Goal: Check status: Check status

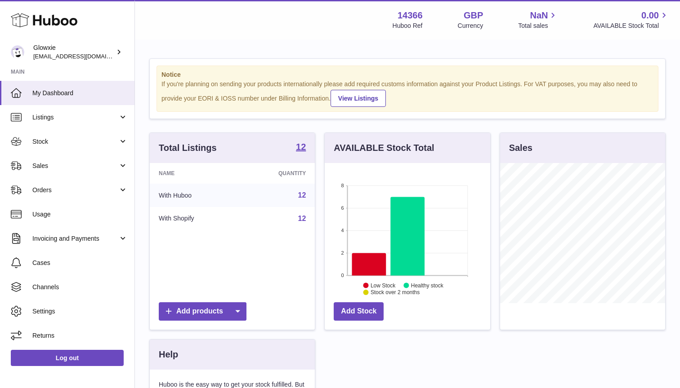
scroll to position [140, 165]
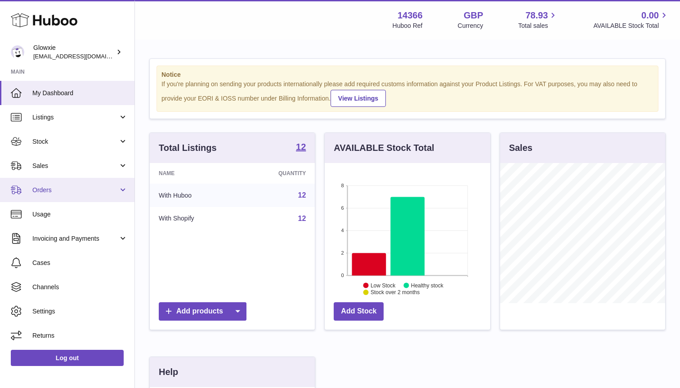
click at [70, 184] on link "Orders" at bounding box center [67, 190] width 134 height 24
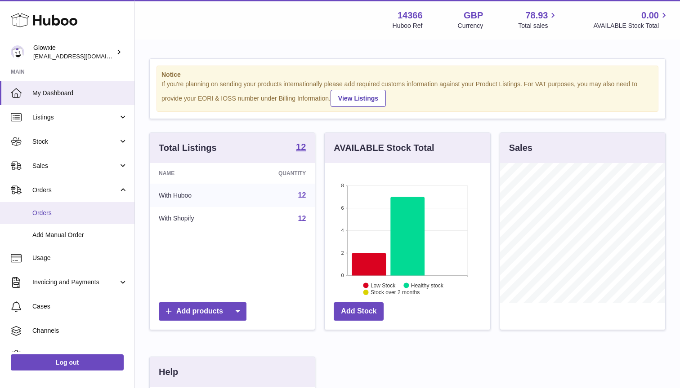
click at [67, 212] on span "Orders" at bounding box center [79, 213] width 95 height 9
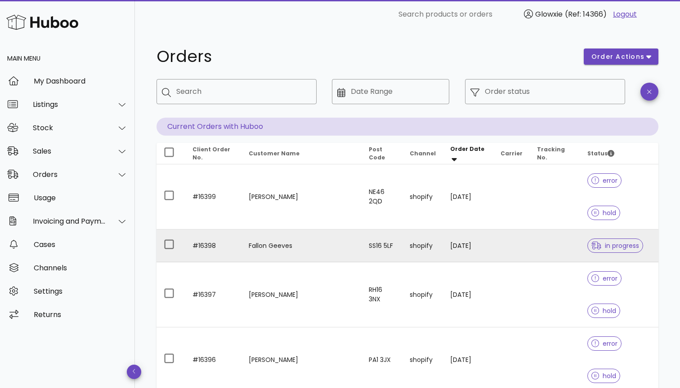
click at [273, 230] on td "Fallon Geeves" at bounding box center [301, 246] width 120 height 33
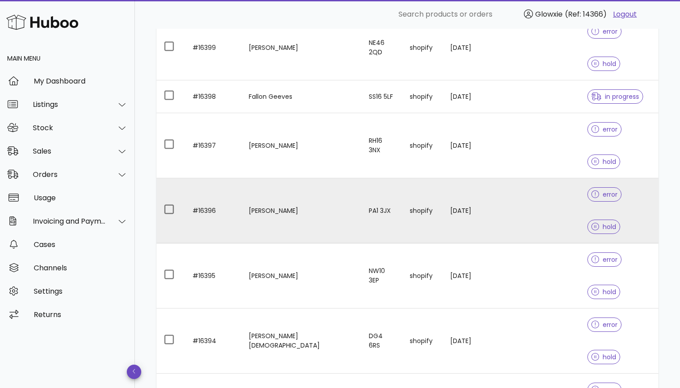
scroll to position [161, 0]
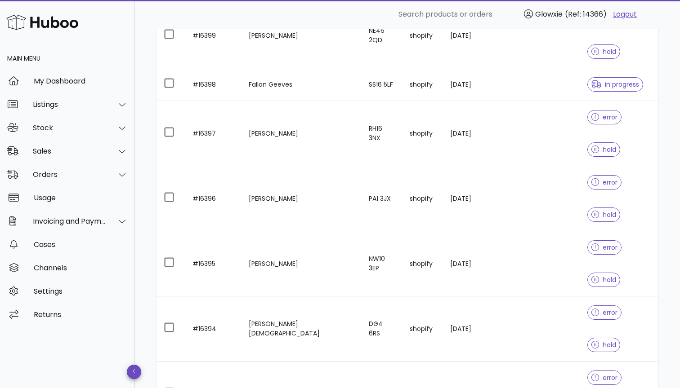
click at [545, 373] on div "50" at bounding box center [548, 368] width 9 height 9
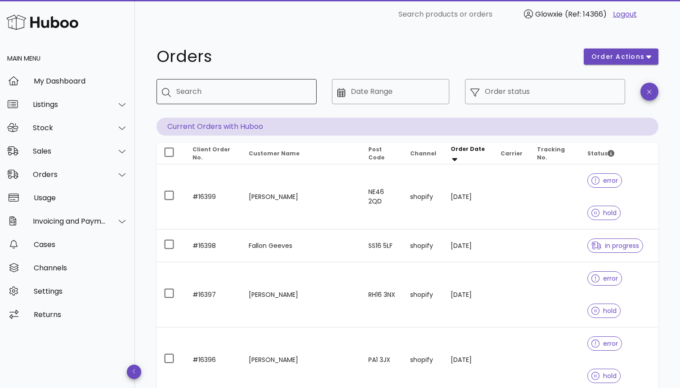
click at [244, 100] on div "Search" at bounding box center [242, 91] width 133 height 25
type input "****"
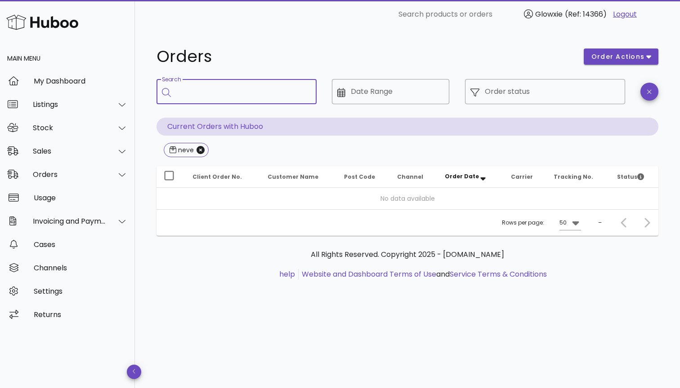
click at [221, 94] on input "Search" at bounding box center [242, 92] width 133 height 14
click at [652, 92] on span "button" at bounding box center [649, 92] width 18 height 7
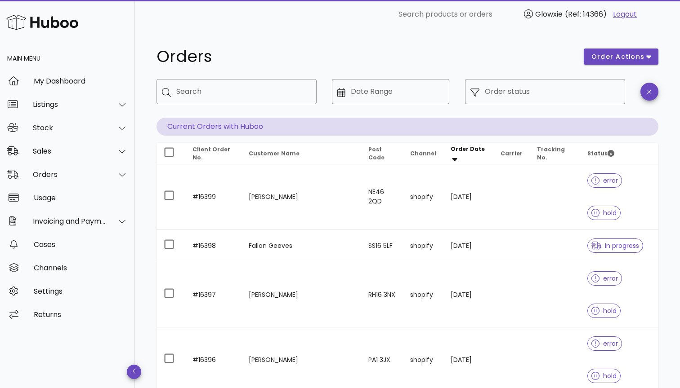
click at [198, 152] on span "Client Order No." at bounding box center [211, 154] width 38 height 16
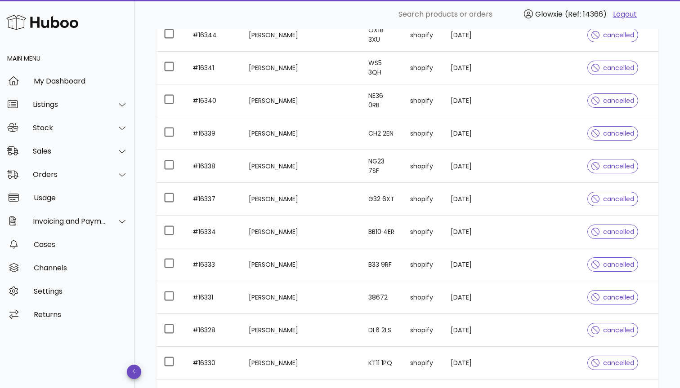
scroll to position [1516, 0]
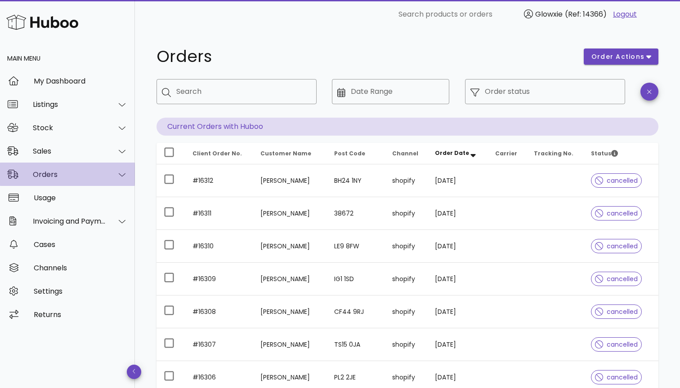
click at [65, 174] on div "Orders" at bounding box center [69, 174] width 73 height 9
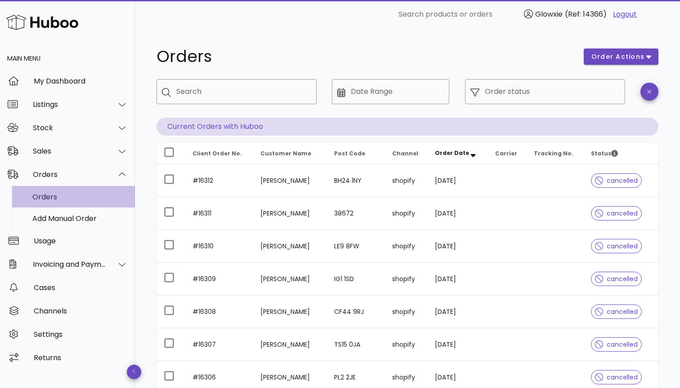
click at [54, 201] on div "Orders" at bounding box center [79, 197] width 95 height 9
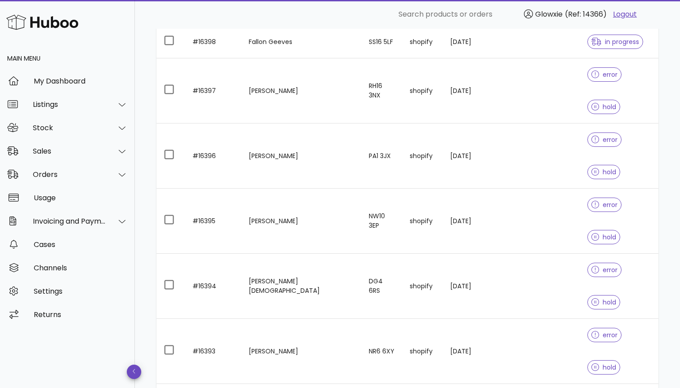
scroll to position [203, 0]
click at [540, 360] on div "50" at bounding box center [548, 353] width 23 height 22
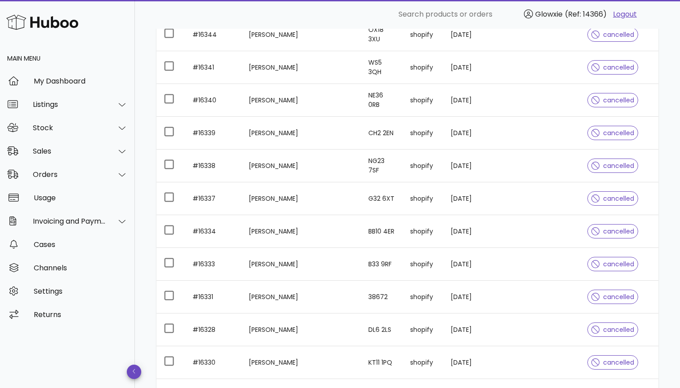
scroll to position [1516, 0]
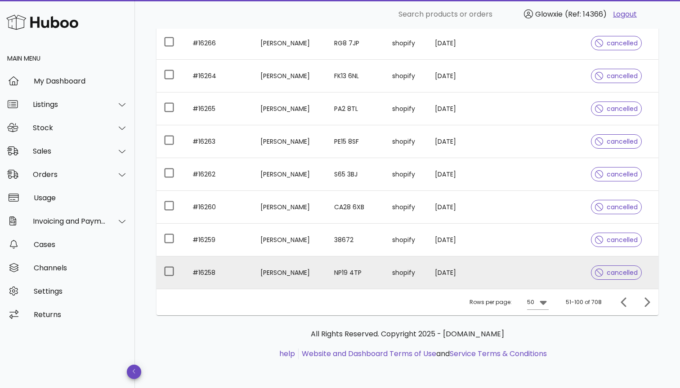
scroll to position [1516, 0]
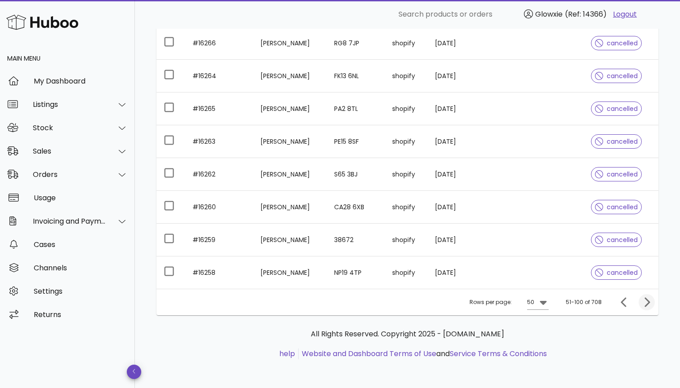
click at [642, 301] on icon "Next page" at bounding box center [646, 302] width 11 height 11
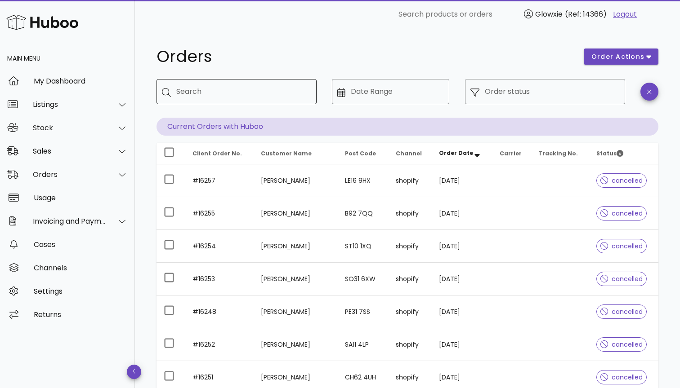
scroll to position [0, 0]
click at [201, 94] on input "Search" at bounding box center [242, 92] width 133 height 14
paste input "*******"
type input "*******"
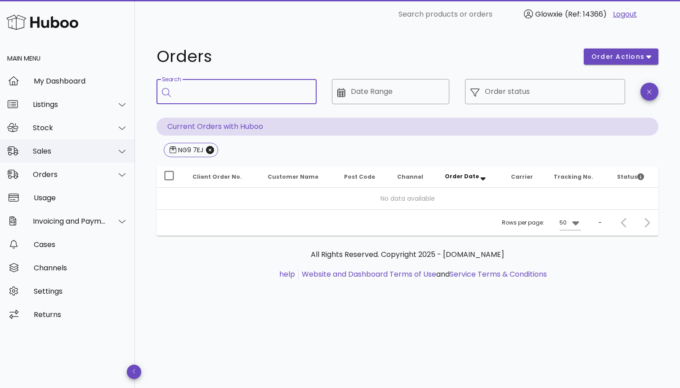
click at [72, 142] on div "Sales" at bounding box center [67, 150] width 135 height 23
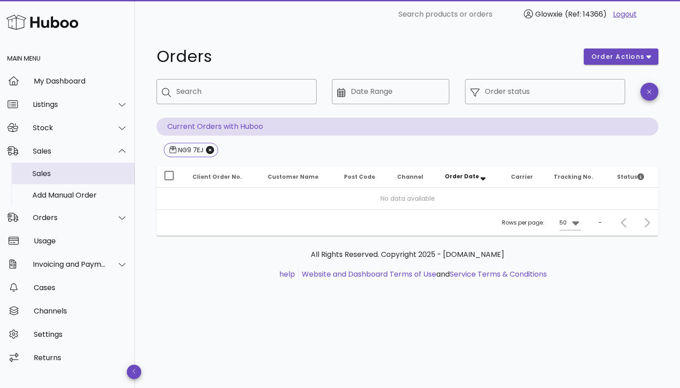
click at [67, 174] on div "Sales" at bounding box center [79, 173] width 95 height 9
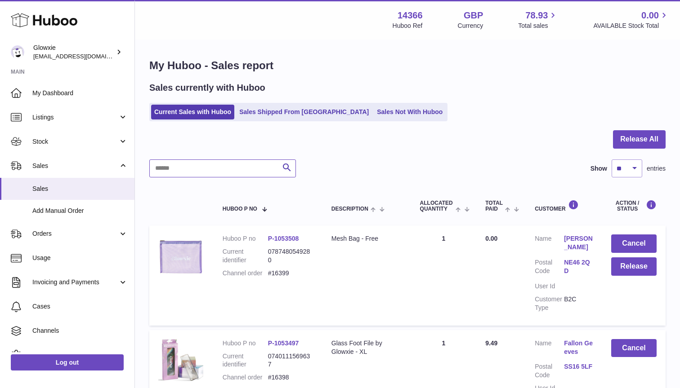
click at [199, 171] on input "text" at bounding box center [222, 169] width 147 height 18
paste input "*******"
type input "*******"
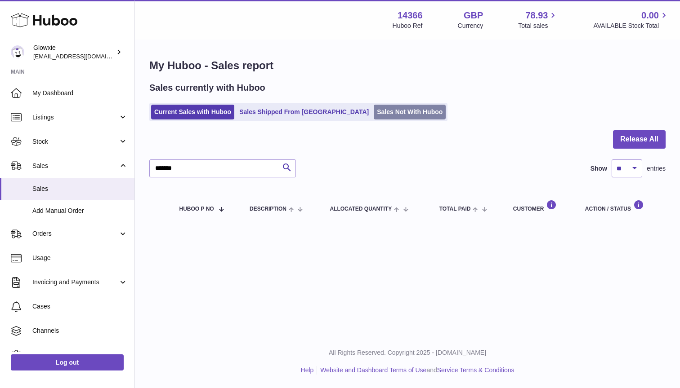
click at [374, 112] on link "Sales Not With Huboo" at bounding box center [410, 112] width 72 height 15
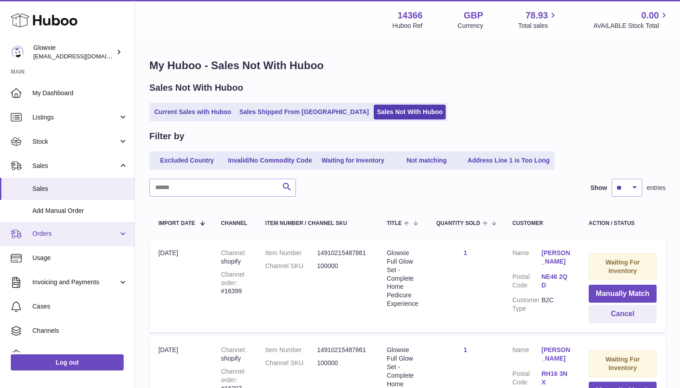
click at [62, 238] on link "Orders" at bounding box center [67, 234] width 134 height 24
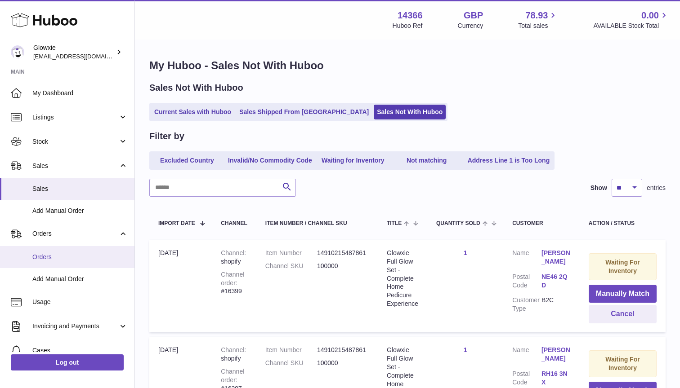
click at [70, 260] on link "Orders" at bounding box center [67, 257] width 134 height 22
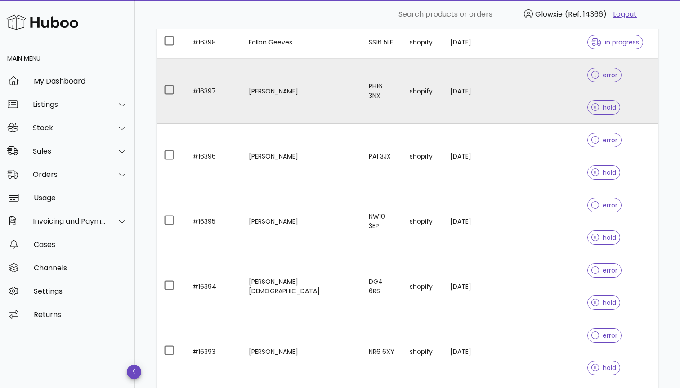
scroll to position [203, 0]
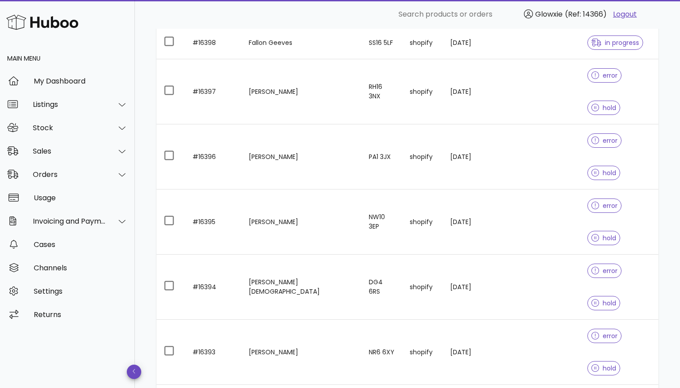
click at [547, 351] on div "50" at bounding box center [548, 352] width 9 height 9
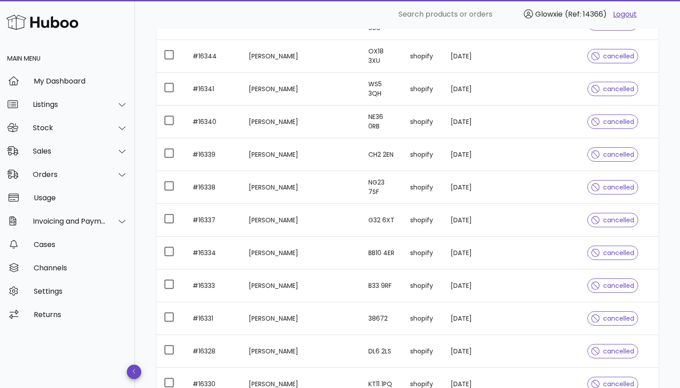
scroll to position [1503, 0]
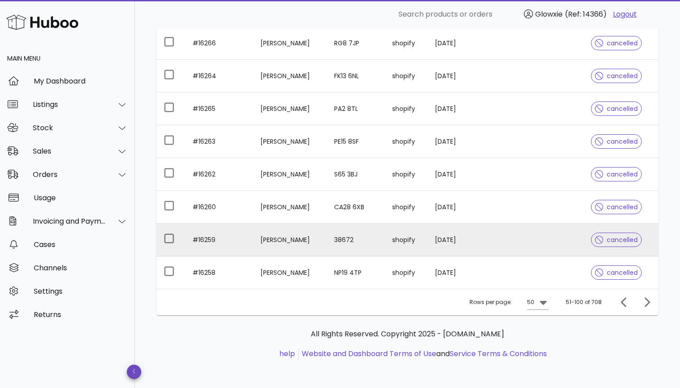
scroll to position [1516, 0]
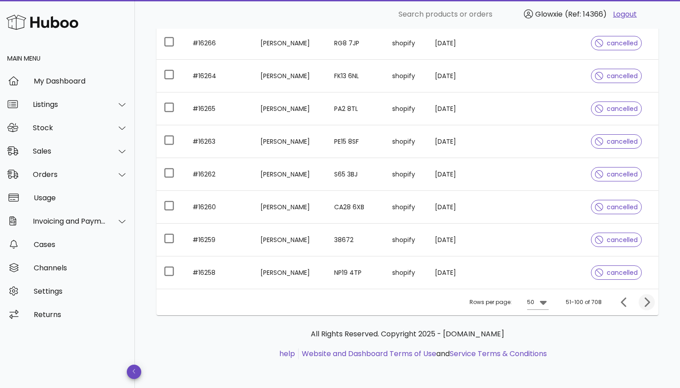
click at [641, 301] on icon "Next page" at bounding box center [646, 302] width 11 height 11
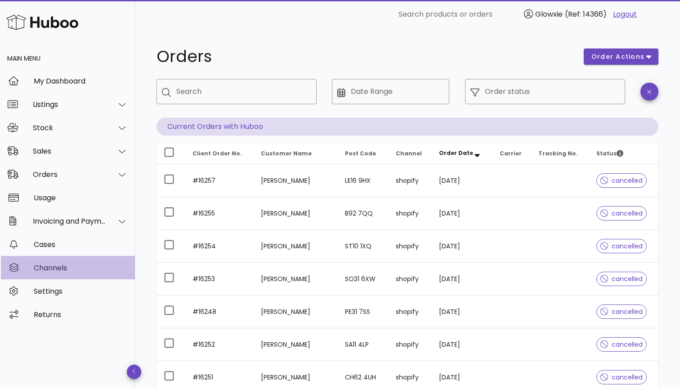
click at [79, 270] on div "Channels" at bounding box center [81, 268] width 94 height 9
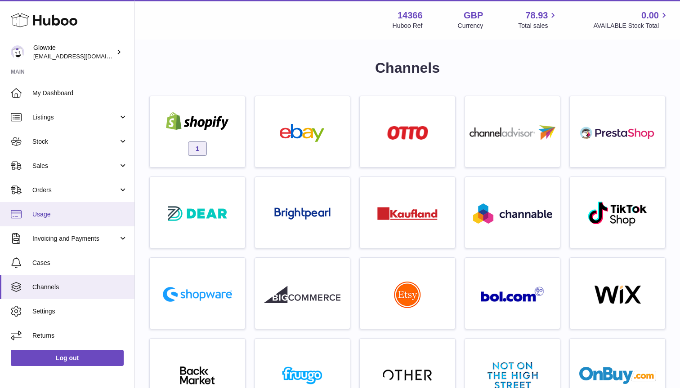
click at [83, 211] on span "Usage" at bounding box center [79, 214] width 95 height 9
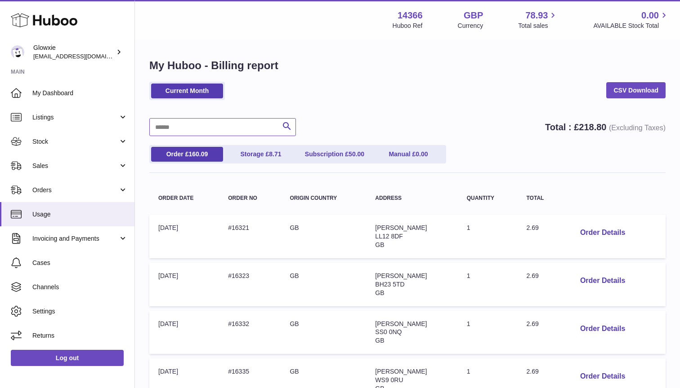
click at [238, 134] on input "text" at bounding box center [222, 127] width 147 height 18
paste input "*******"
type input "*******"
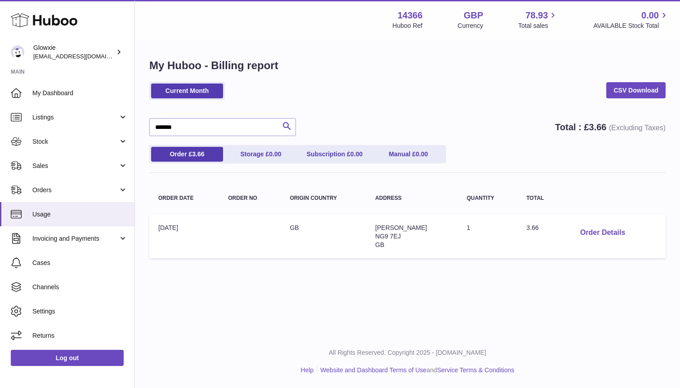
click at [597, 230] on button "Order Details" at bounding box center [602, 233] width 59 height 18
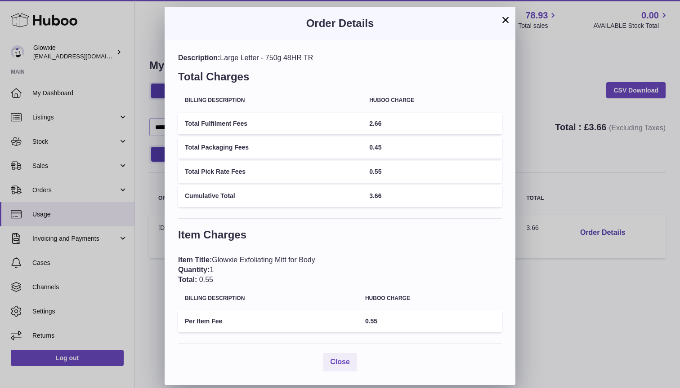
scroll to position [1, 0]
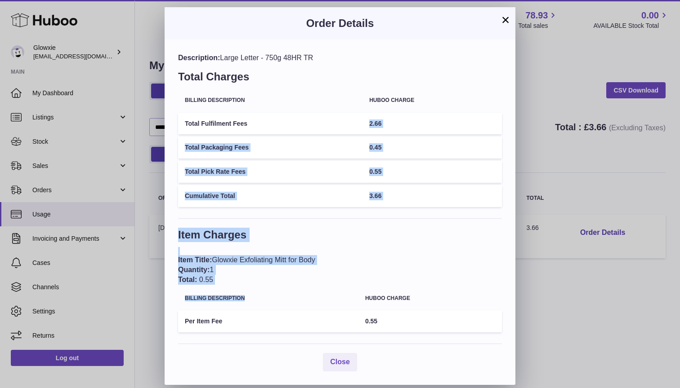
drag, startPoint x: 284, startPoint y: 295, endPoint x: 326, endPoint y: 114, distance: 185.7
click at [326, 114] on div "Description: Large Letter - 750g 48HR TR Total Charges Billing Description Hubo…" at bounding box center [340, 213] width 351 height 346
click at [326, 114] on td "Total Fulfilment Fees" at bounding box center [270, 124] width 184 height 22
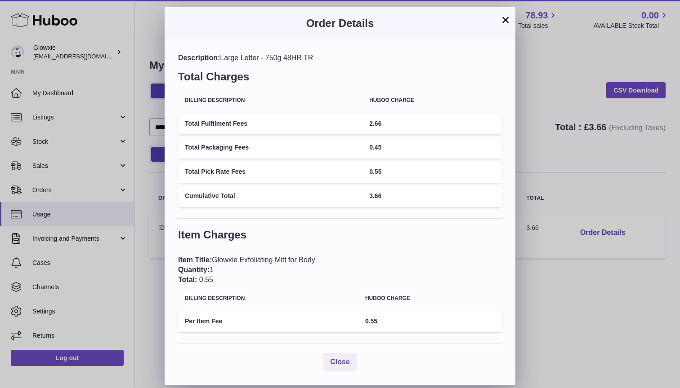
click at [509, 22] on button "×" at bounding box center [505, 19] width 11 height 11
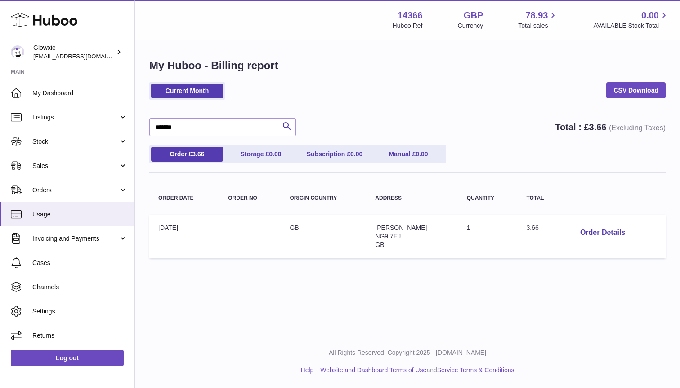
click at [291, 223] on td "Origin Country: GB" at bounding box center [323, 237] width 85 height 44
click at [512, 219] on td "Quantity: 1" at bounding box center [488, 237] width 60 height 44
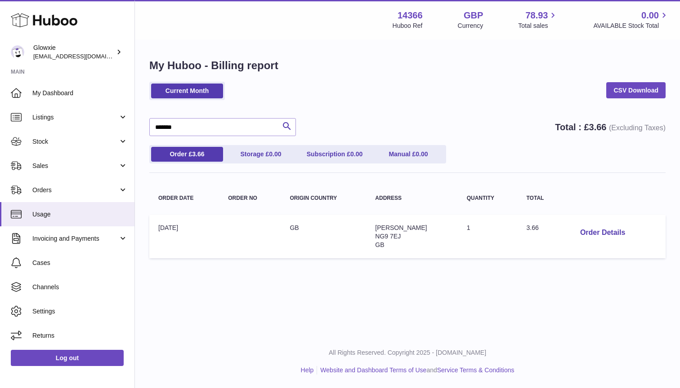
drag, startPoint x: 584, startPoint y: 233, endPoint x: 523, endPoint y: 244, distance: 62.2
click at [523, 244] on tr "Order Date: 04-Sep-2025 Origin Country: GB Address: Neve Hastings NG9 7EJ GB Qu…" at bounding box center [407, 237] width 516 height 44
click at [184, 233] on td "Order Date: 04-Sep-2025" at bounding box center [184, 237] width 70 height 44
click at [72, 189] on span "Orders" at bounding box center [75, 190] width 86 height 9
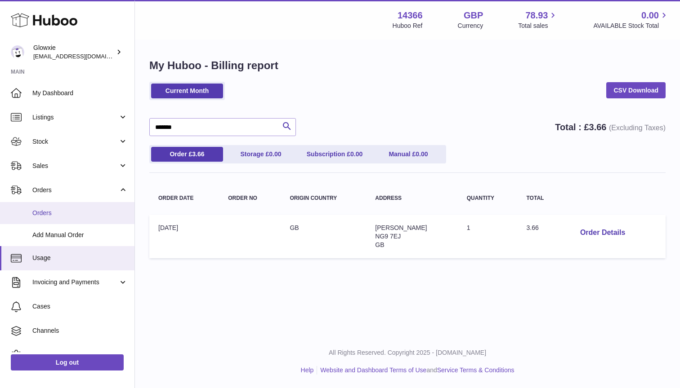
click at [65, 209] on span "Orders" at bounding box center [79, 213] width 95 height 9
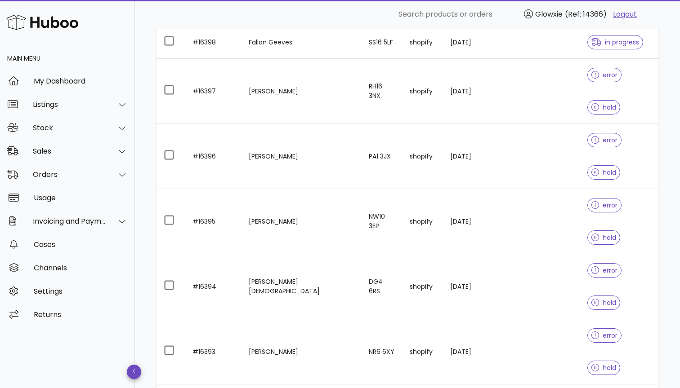
scroll to position [203, 0]
click at [89, 177] on div "Orders" at bounding box center [69, 174] width 73 height 9
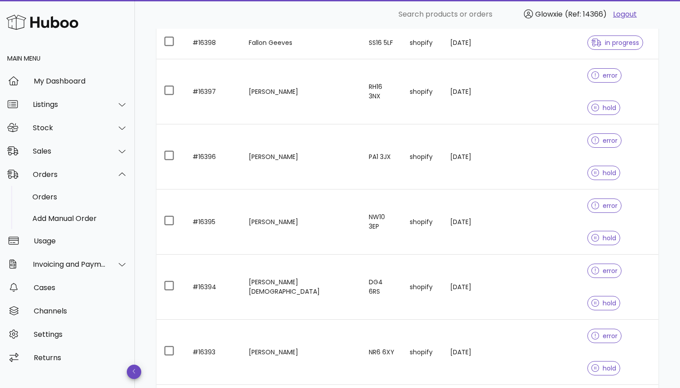
click at [545, 358] on div "50" at bounding box center [548, 352] width 9 height 19
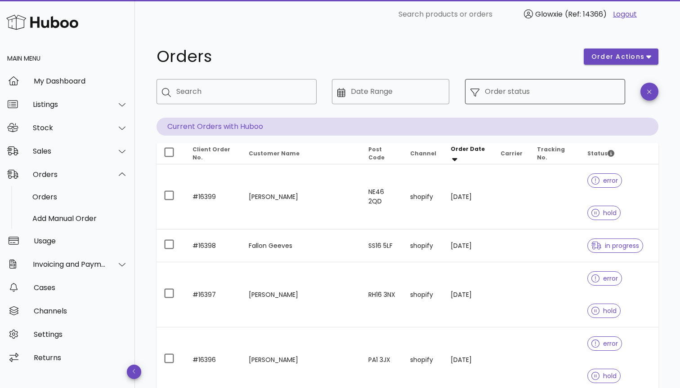
click at [550, 85] on input "Order status" at bounding box center [552, 92] width 135 height 14
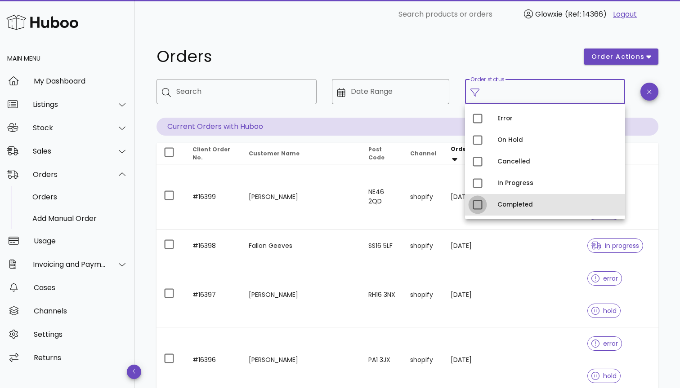
click at [480, 205] on div at bounding box center [477, 204] width 15 height 15
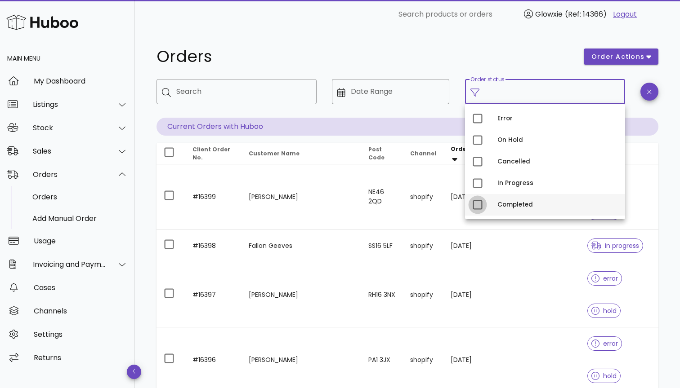
type input "**********"
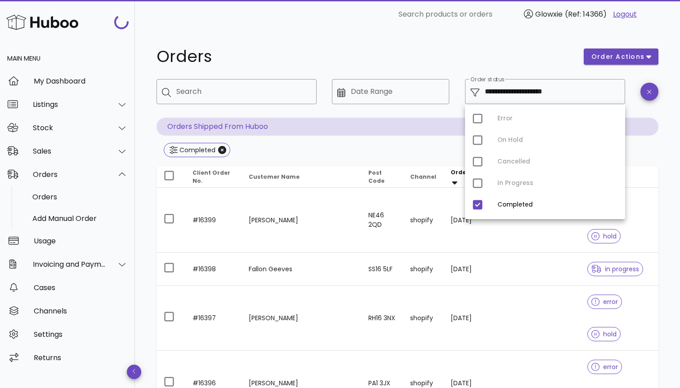
click at [546, 53] on h1 "Orders" at bounding box center [364, 57] width 416 height 16
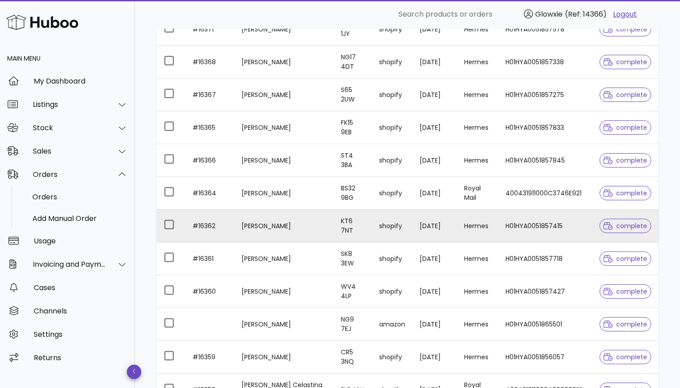
scroll to position [442, 0]
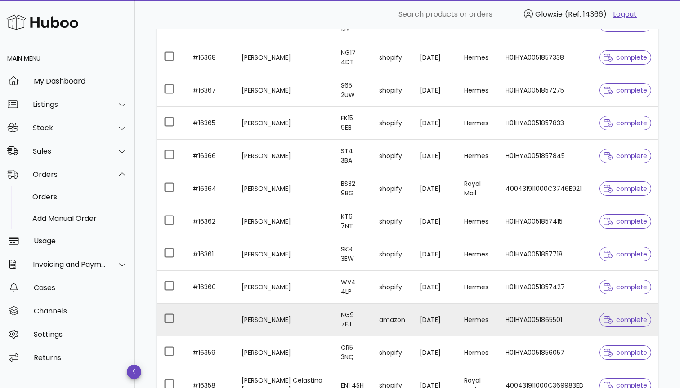
click at [361, 330] on td "NG9 7EJ" at bounding box center [353, 320] width 38 height 33
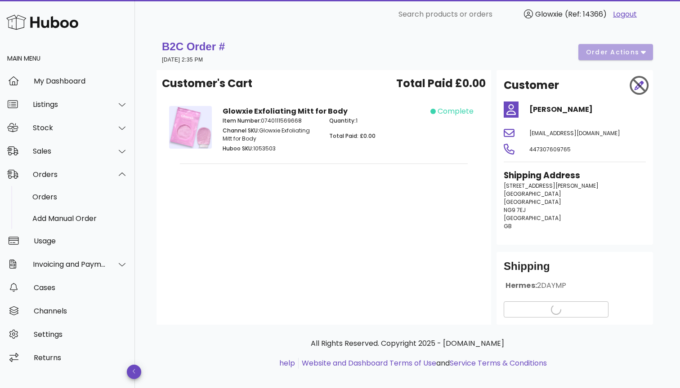
click at [296, 128] on p "Channel SKU: Glowxie Exfoliating Mitt for Body" at bounding box center [271, 135] width 96 height 16
click at [569, 315] on span "View Tracking details" at bounding box center [555, 309] width 89 height 9
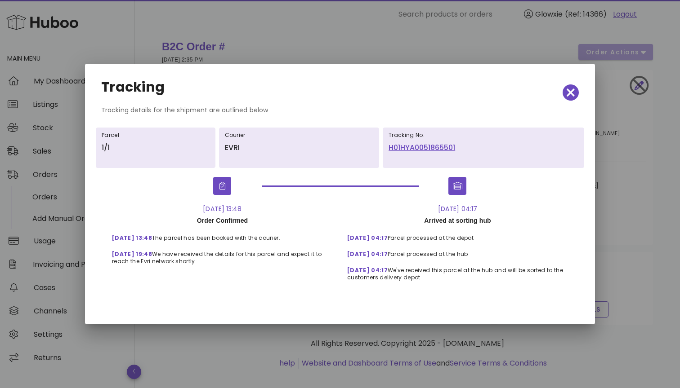
click at [476, 148] on link "H01HYA0051865501" at bounding box center [483, 148] width 190 height 11
click at [566, 92] on span "button" at bounding box center [570, 92] width 16 height 13
